Goal: Complete application form

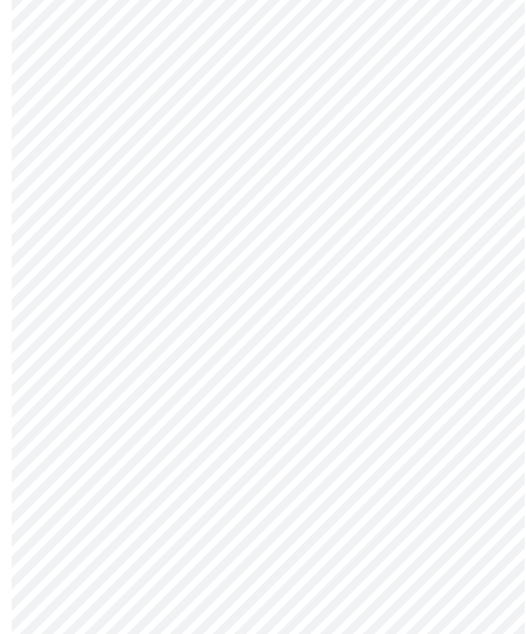
scroll to position [3075, 0]
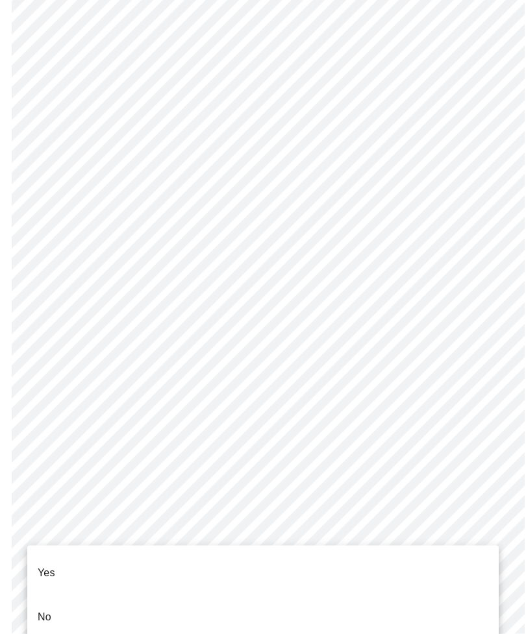
scroll to position [3076, 0]
click at [50, 609] on p "No" at bounding box center [45, 617] width 14 height 16
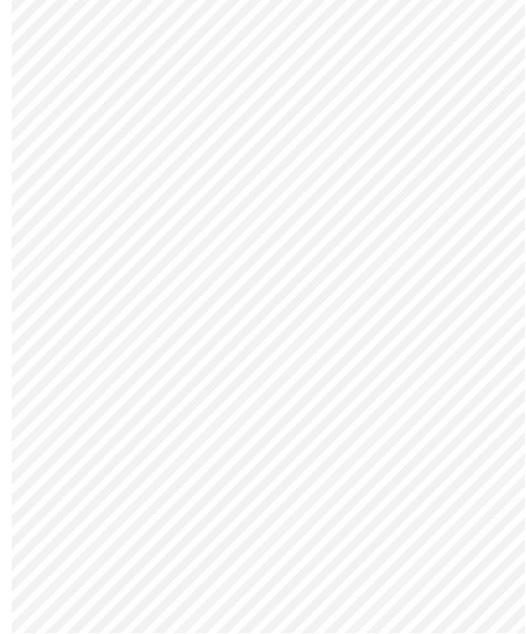
scroll to position [141, 0]
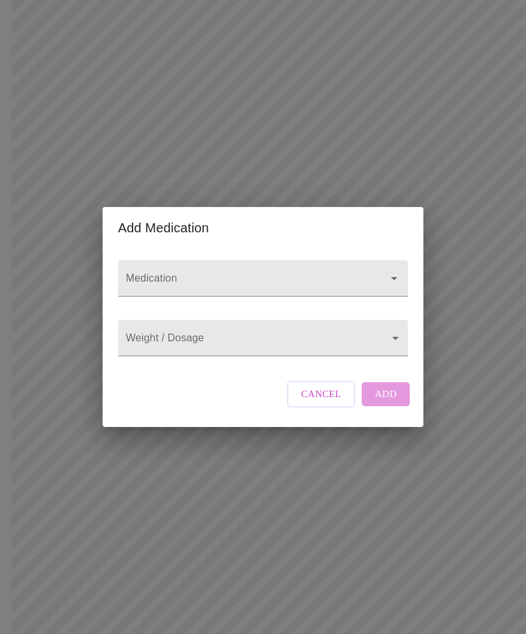
click at [386, 285] on icon "Open" at bounding box center [394, 279] width 16 height 16
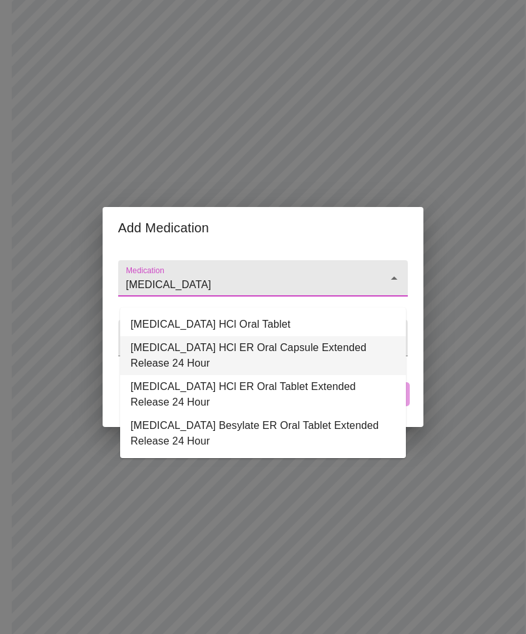
click at [312, 347] on li "[MEDICAL_DATA] HCl ER Oral Capsule Extended Release 24 Hour" at bounding box center [262, 355] width 285 height 39
type input "[MEDICAL_DATA] HCl ER Oral Capsule Extended Release 24 Hour"
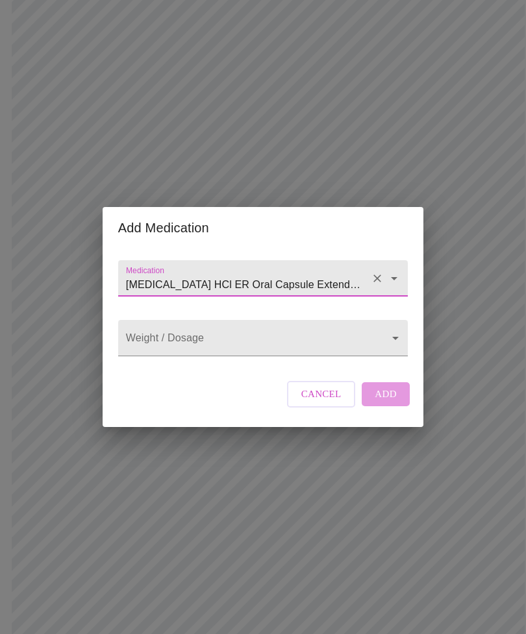
click at [385, 359] on body "MyMenopauseRx Intake Questions 13 / 13 Add Medication Medication [GEOGRAPHIC_DA…" at bounding box center [262, 501] width 515 height 1275
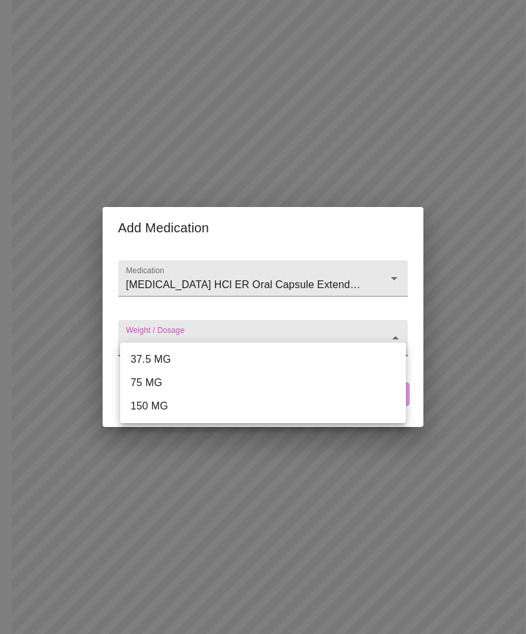
click at [156, 354] on li "37.5 MG" at bounding box center [262, 359] width 285 height 23
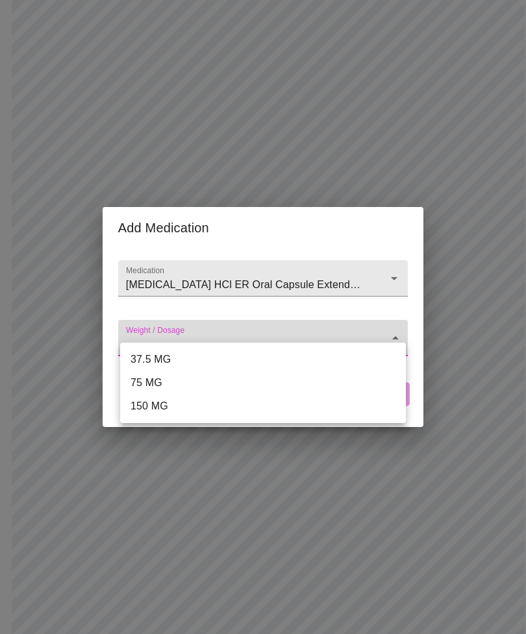
type input "37.5 MG"
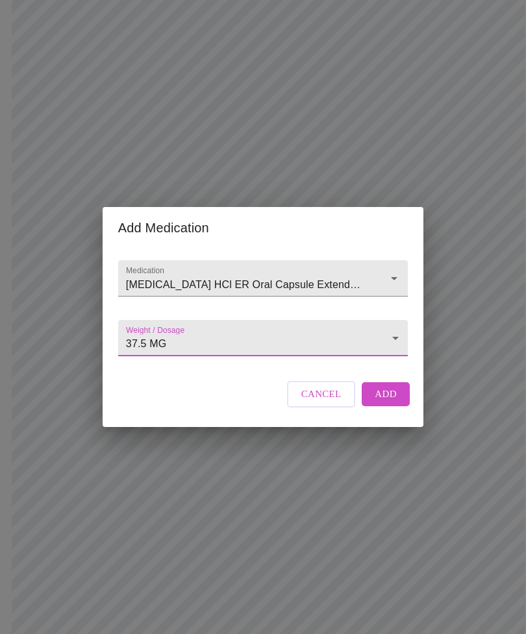
click at [393, 402] on span "Add" at bounding box center [385, 393] width 22 height 17
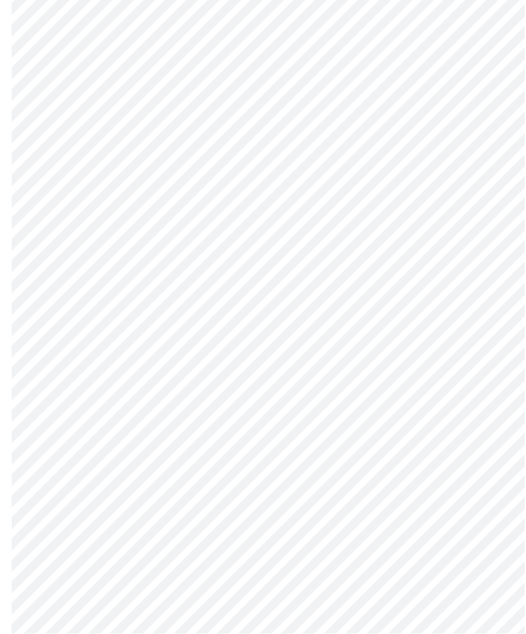
scroll to position [648, 0]
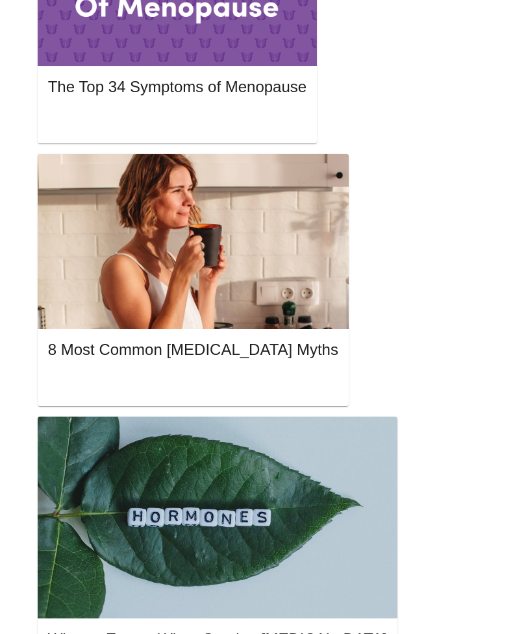
click at [479, 633] on html "MyMenopauseRx Appointments All Learn Articles Explore our comprehensive collect…" at bounding box center [263, 316] width 526 height 1928
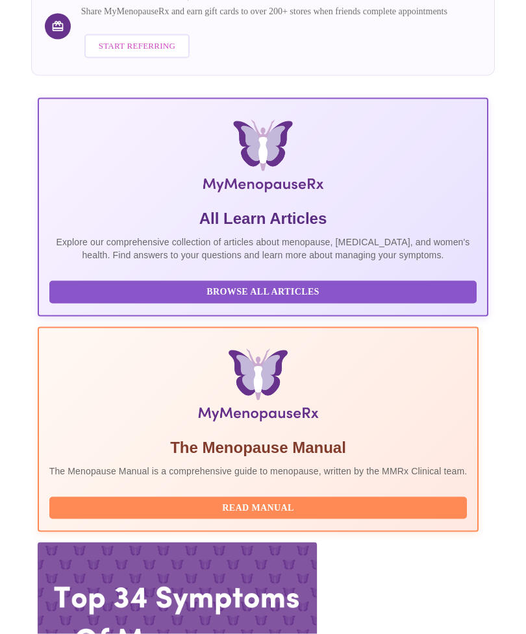
scroll to position [169, 0]
